Goal: Task Accomplishment & Management: Use online tool/utility

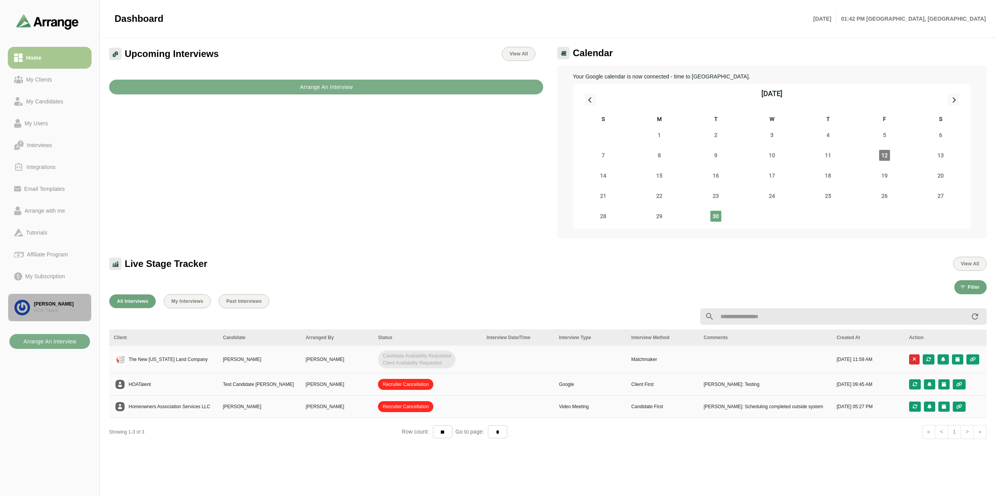
click at [66, 307] on div "HOA Talent" at bounding box center [59, 310] width 51 height 7
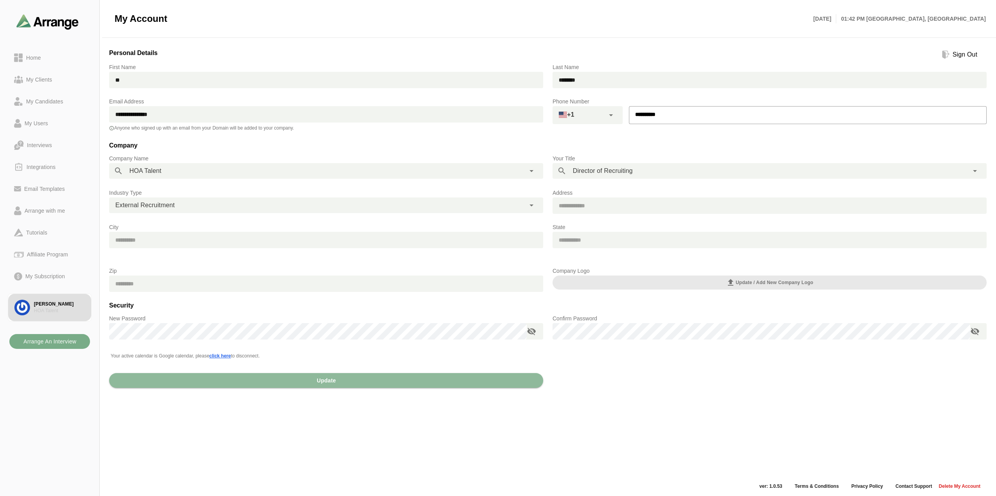
click at [650, 421] on div "**********" at bounding box center [547, 261] width 887 height 439
click at [55, 188] on div "Email Templates" at bounding box center [44, 188] width 47 height 9
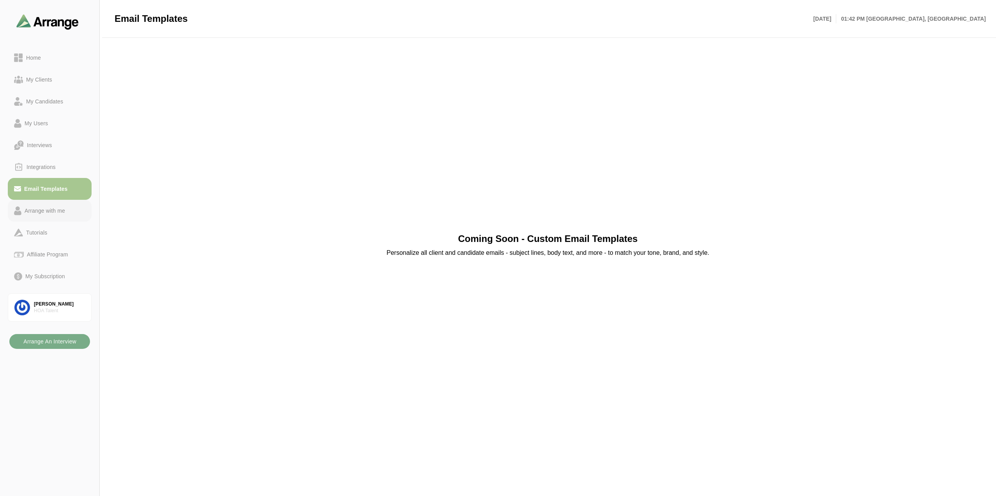
click at [58, 207] on div "Arrange with me" at bounding box center [44, 210] width 47 height 9
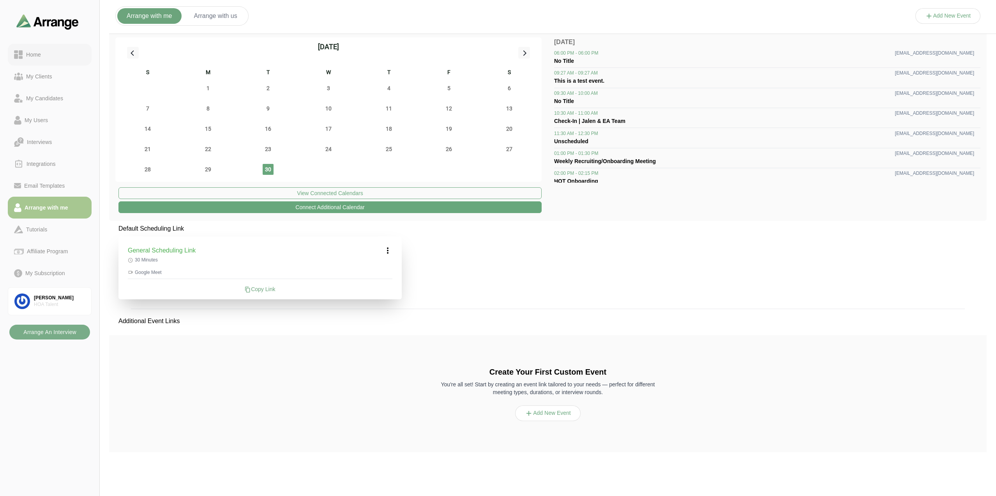
click at [44, 57] on div "Home" at bounding box center [49, 54] width 71 height 9
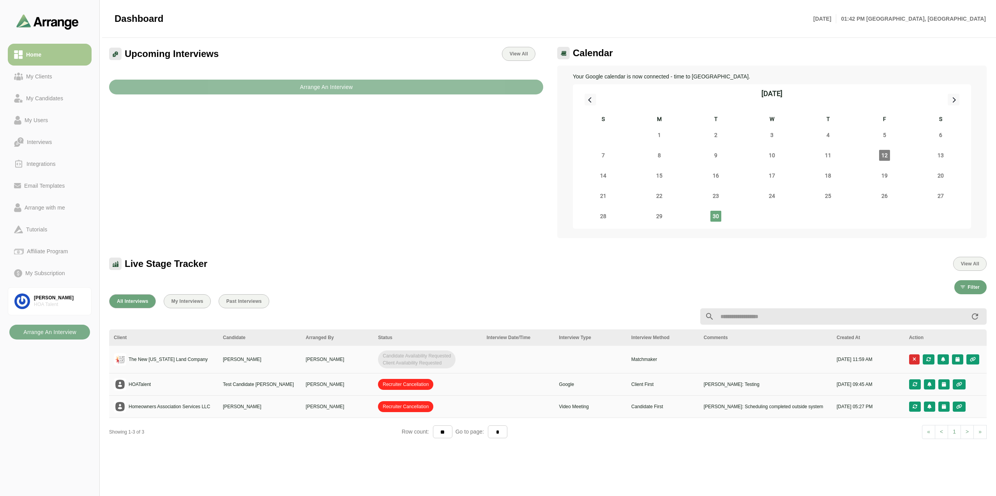
click at [329, 84] on b "Arrange An Interview" at bounding box center [326, 87] width 53 height 15
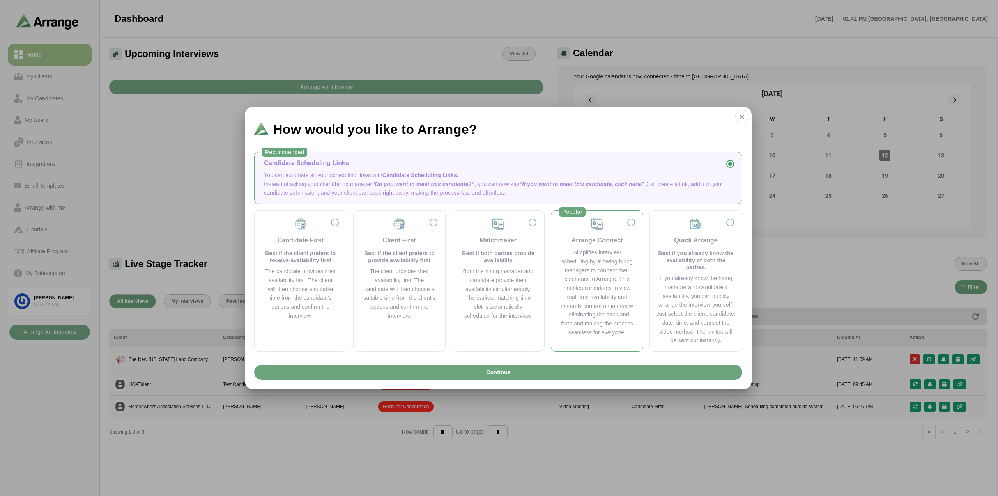
click at [613, 245] on div "Arrange Connect Simplifies interview scheduling by allowing hiring managers to …" at bounding box center [597, 277] width 80 height 120
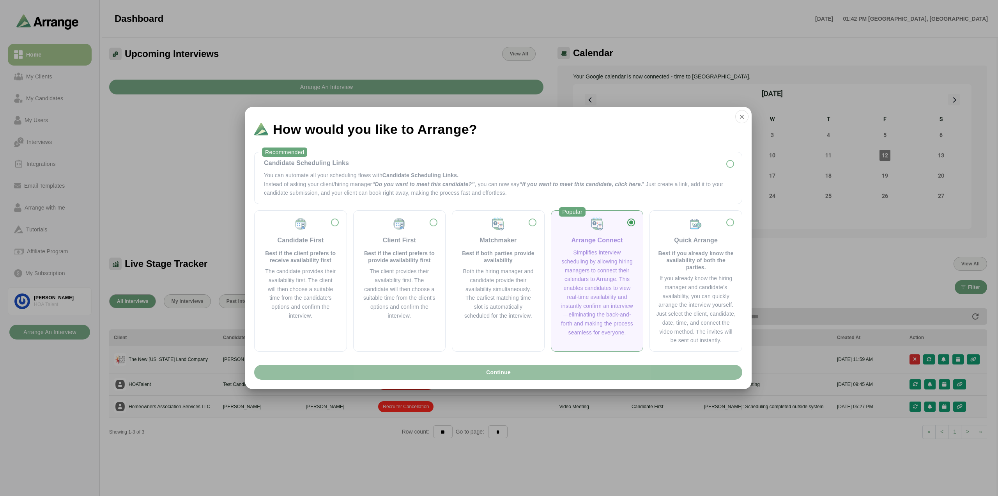
click at [531, 373] on button "Continue" at bounding box center [498, 372] width 488 height 15
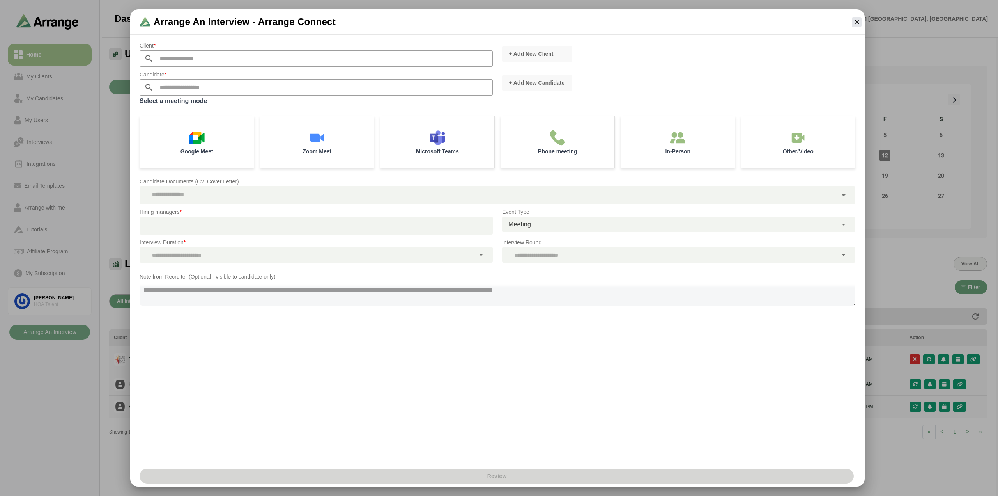
click at [182, 60] on input "text" at bounding box center [323, 58] width 339 height 16
click at [218, 138] on div "Google Meet" at bounding box center [196, 141] width 119 height 54
click at [269, 56] on input "text" at bounding box center [323, 58] width 339 height 16
click at [555, 50] on button "+ Add New Client" at bounding box center [537, 54] width 70 height 16
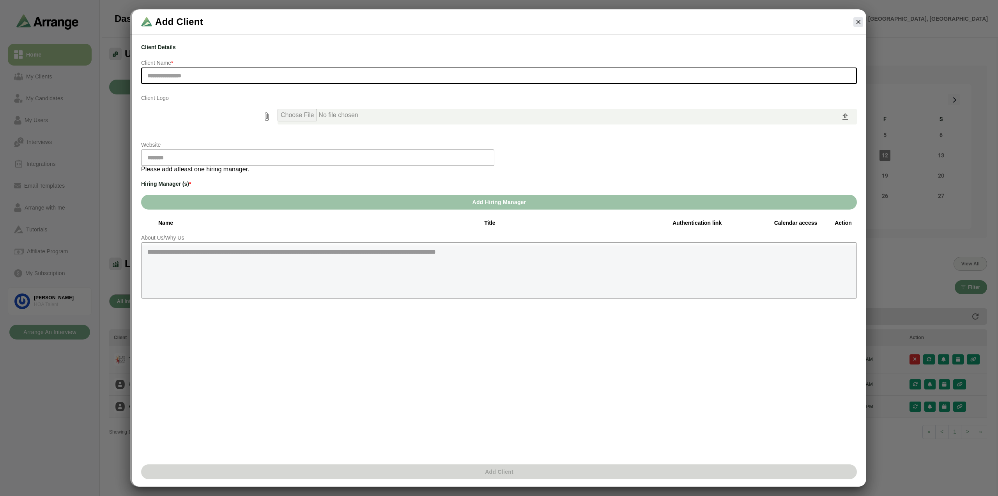
click at [431, 78] on input "text" at bounding box center [499, 75] width 716 height 16
type input "****"
click at [473, 370] on div "Client Details Client Name * **** Client Logo Website Please add atleast one hi…" at bounding box center [498, 258] width 725 height 441
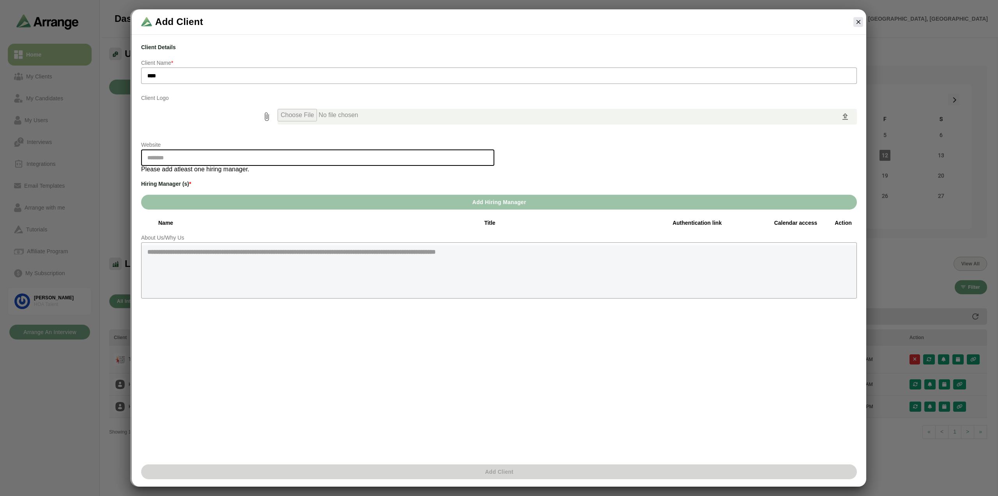
click at [384, 157] on input "text" at bounding box center [317, 157] width 353 height 16
click at [860, 23] on icon "button" at bounding box center [858, 21] width 7 height 7
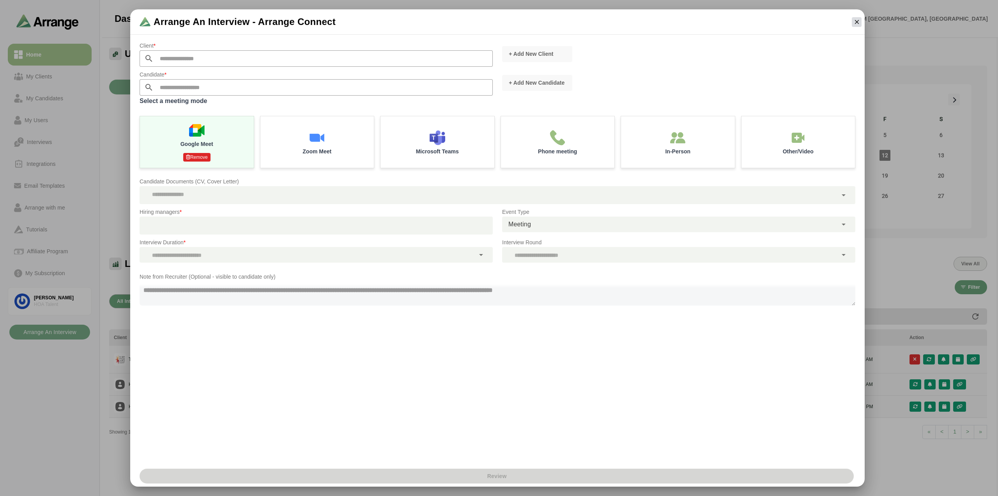
click at [856, 21] on icon "button" at bounding box center [856, 21] width 7 height 7
